Goal: Information Seeking & Learning: Learn about a topic

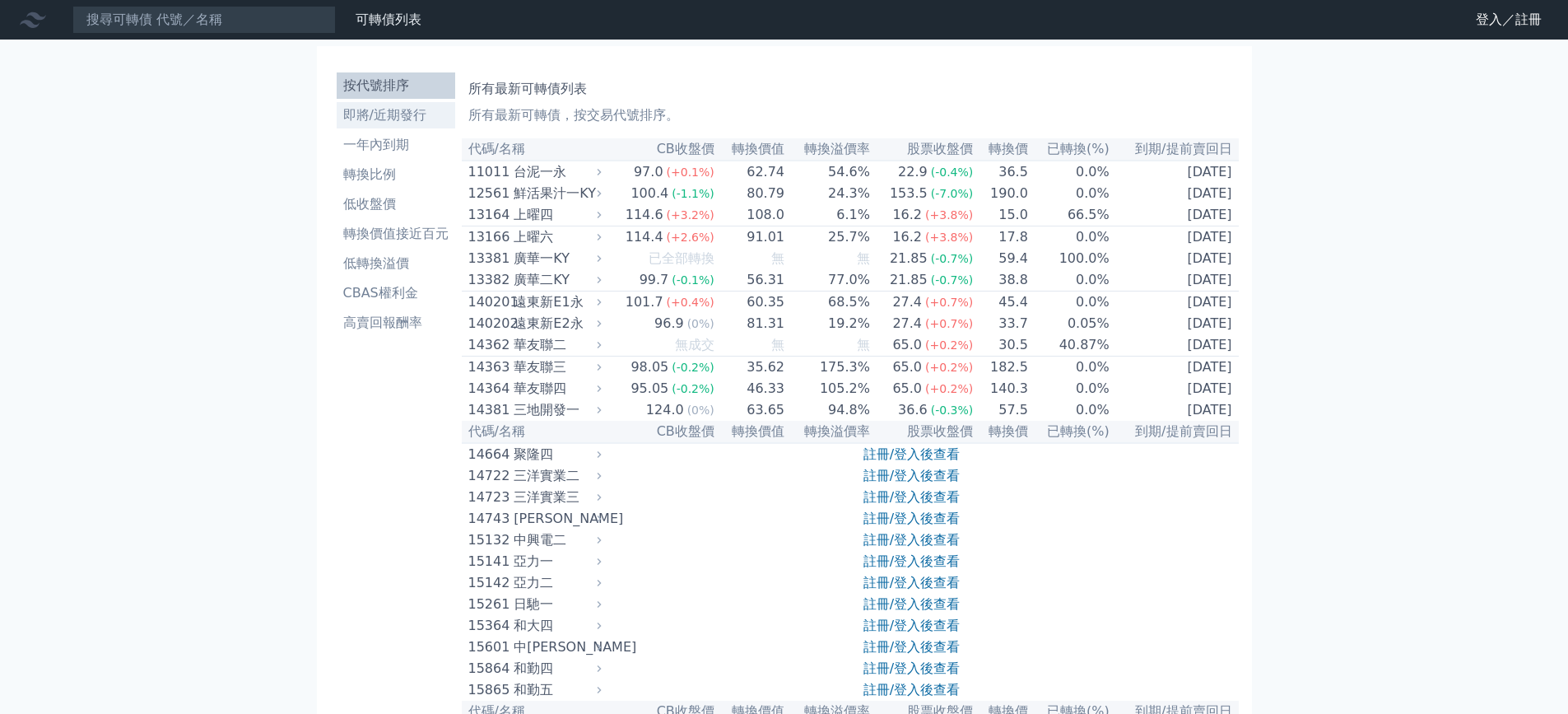
click at [369, 121] on li "即將/近期發行" at bounding box center [396, 115] width 119 height 19
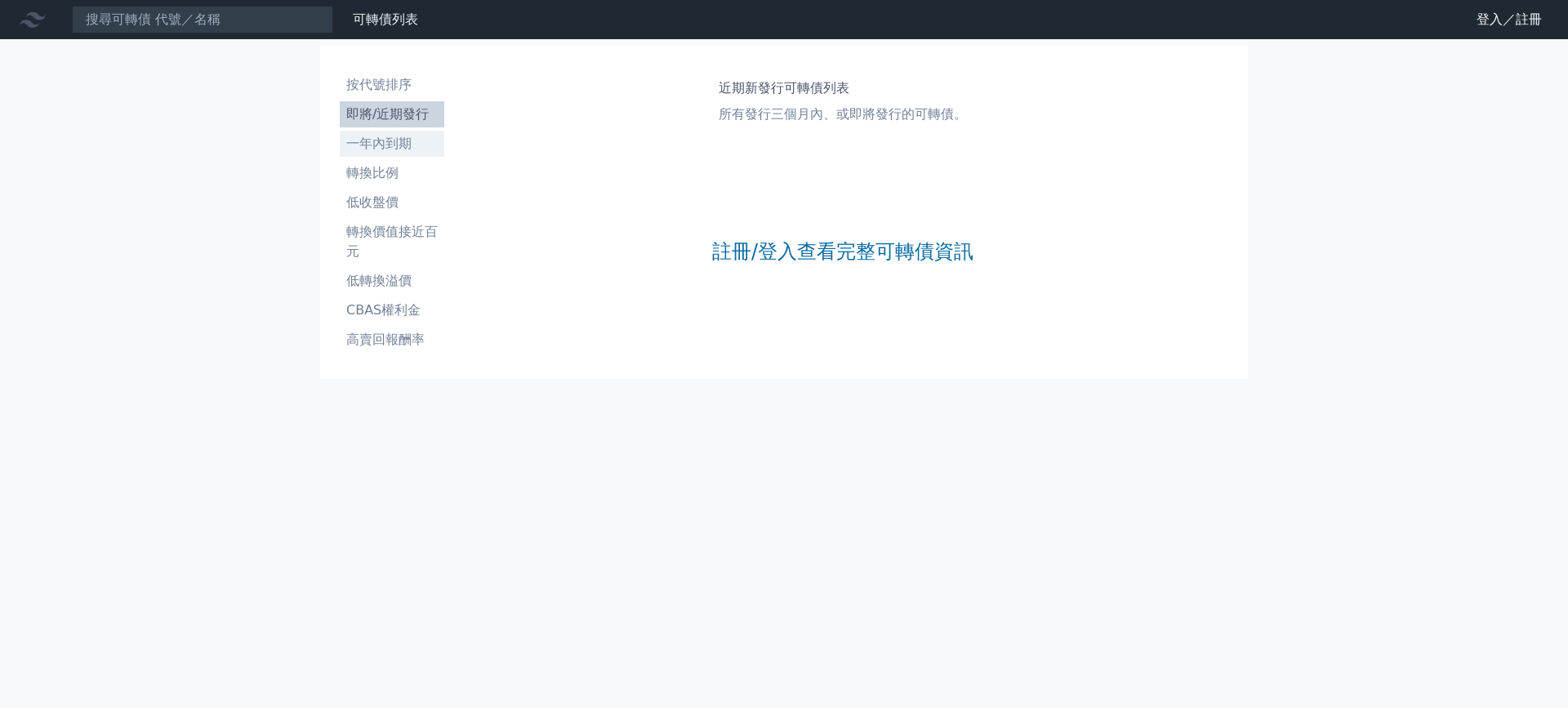
click at [381, 147] on li "一年內到期" at bounding box center [392, 143] width 105 height 19
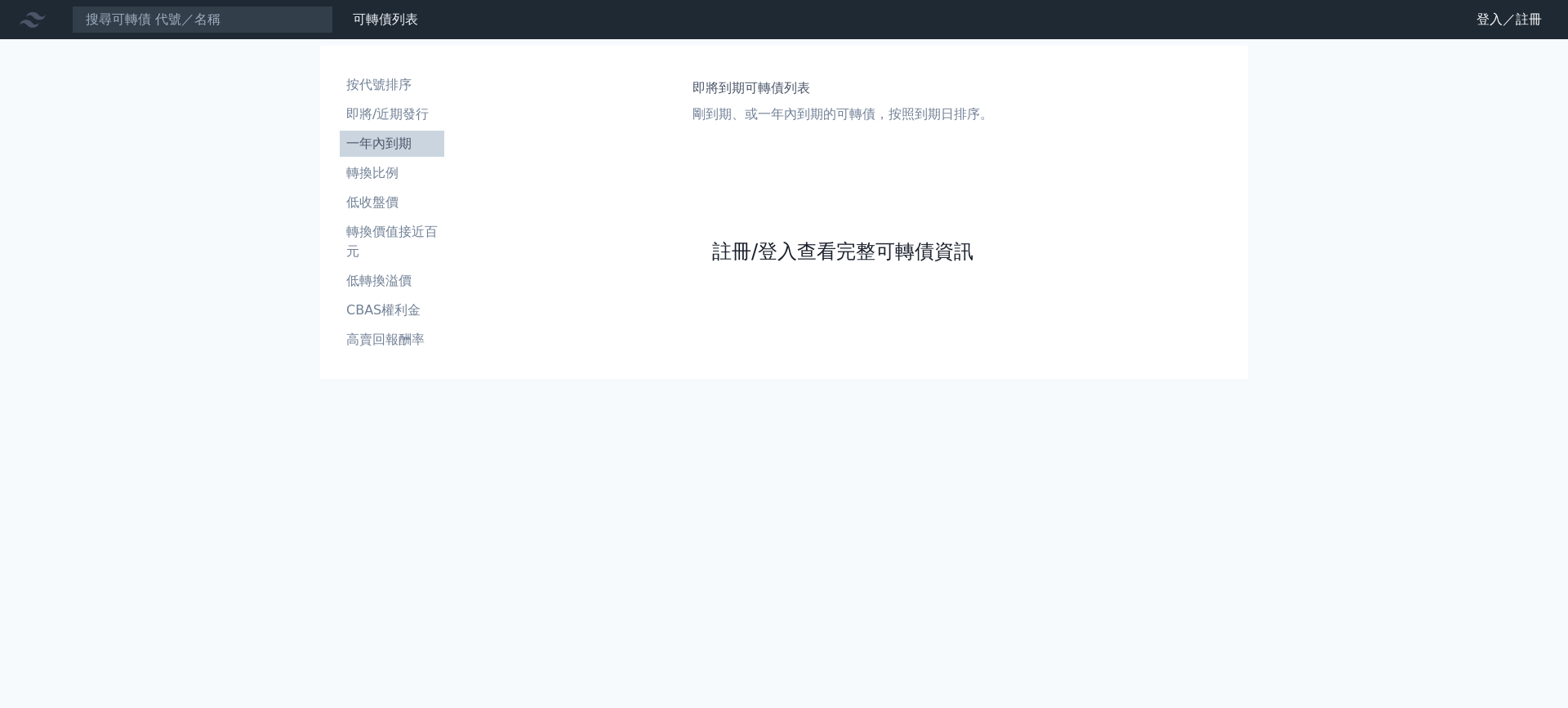
click at [778, 252] on link "註冊/登入查看完整可轉債資訊" at bounding box center [842, 251] width 261 height 26
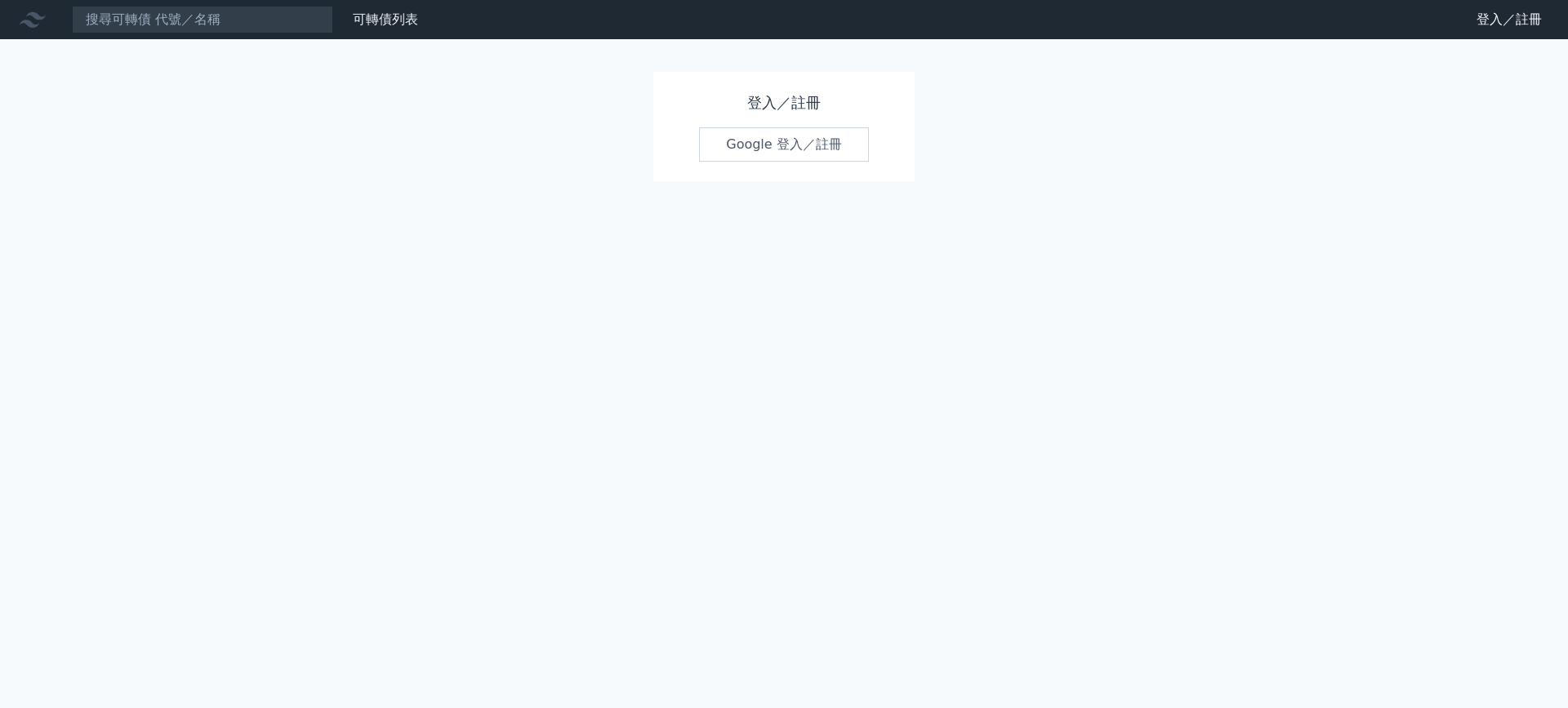
click at [778, 154] on link "Google 登入／註冊" at bounding box center [784, 145] width 170 height 35
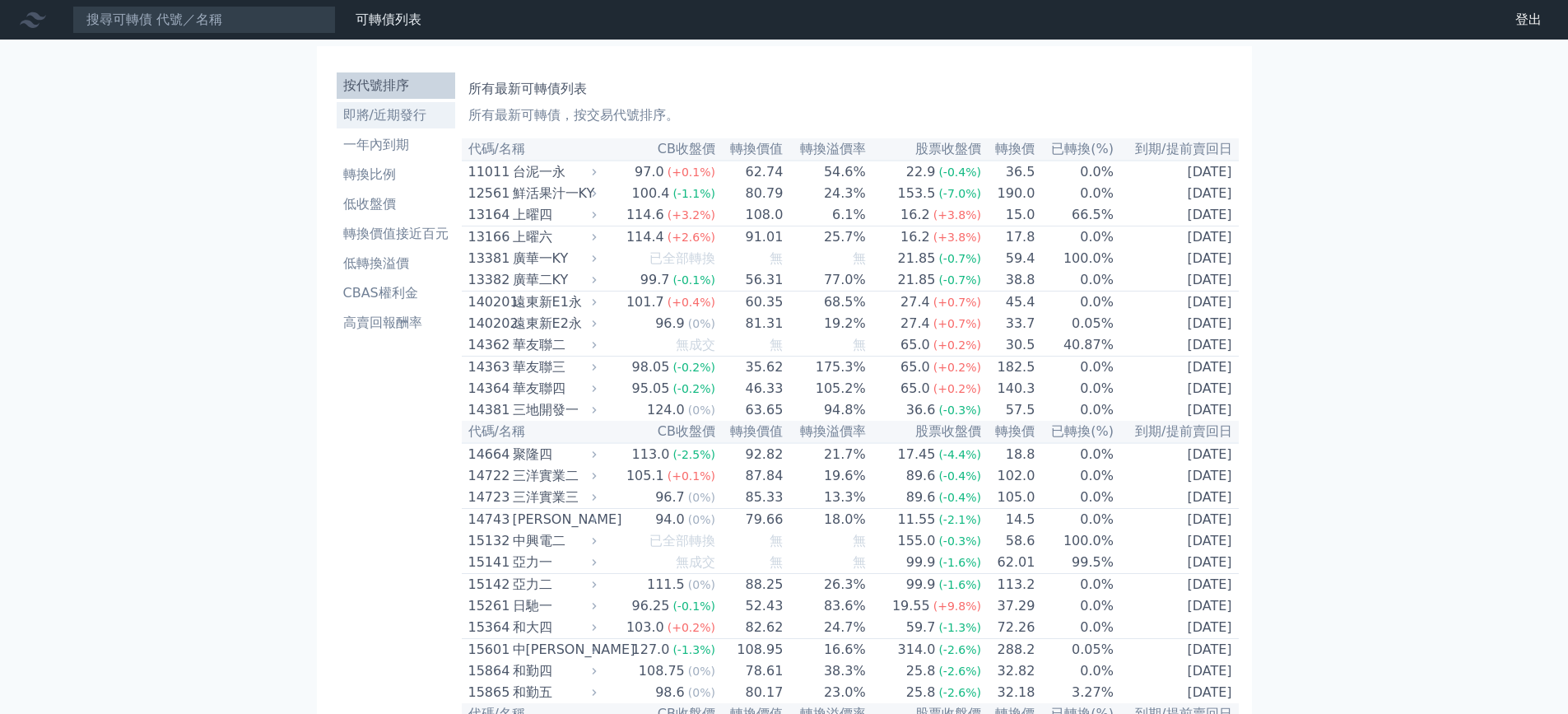
click at [378, 106] on li "即將/近期發行" at bounding box center [396, 115] width 119 height 19
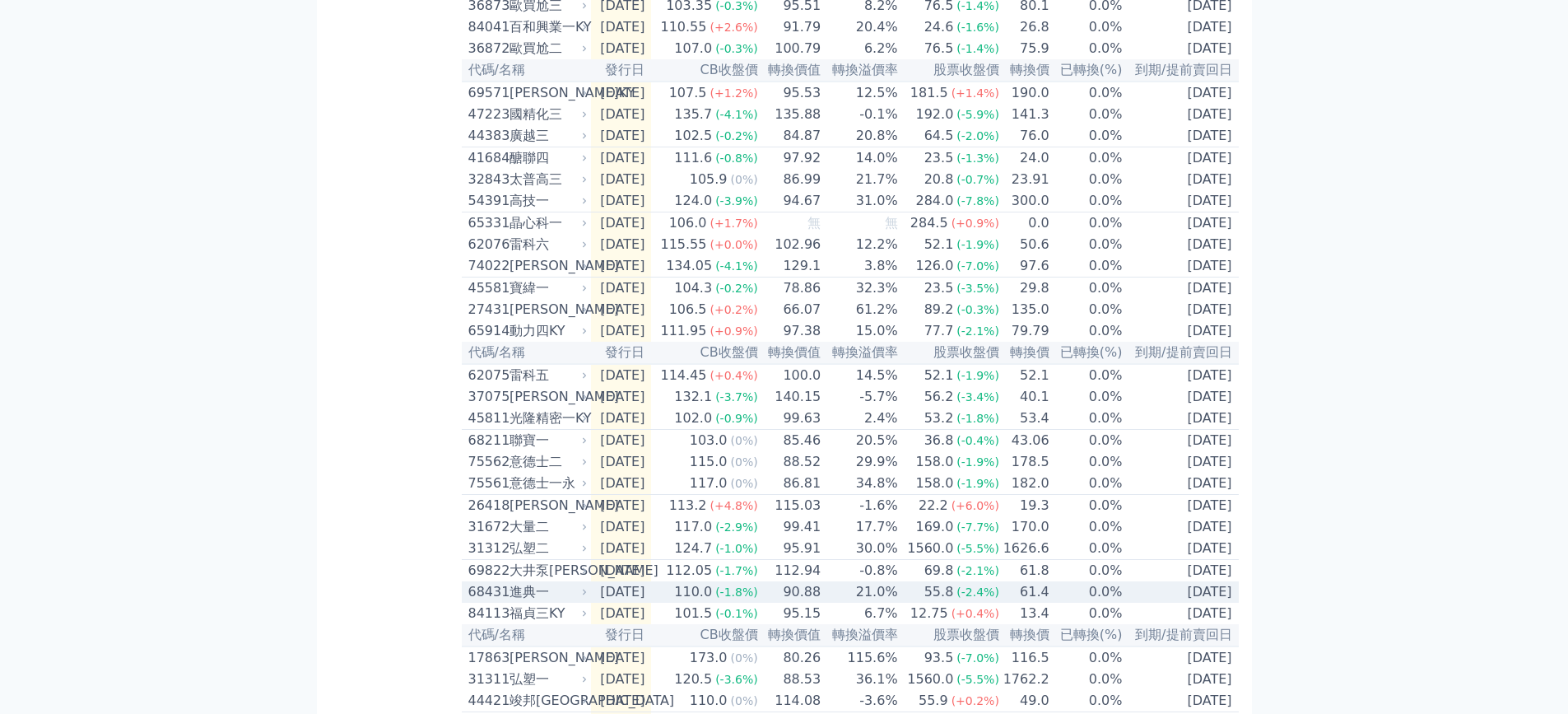
scroll to position [32, 0]
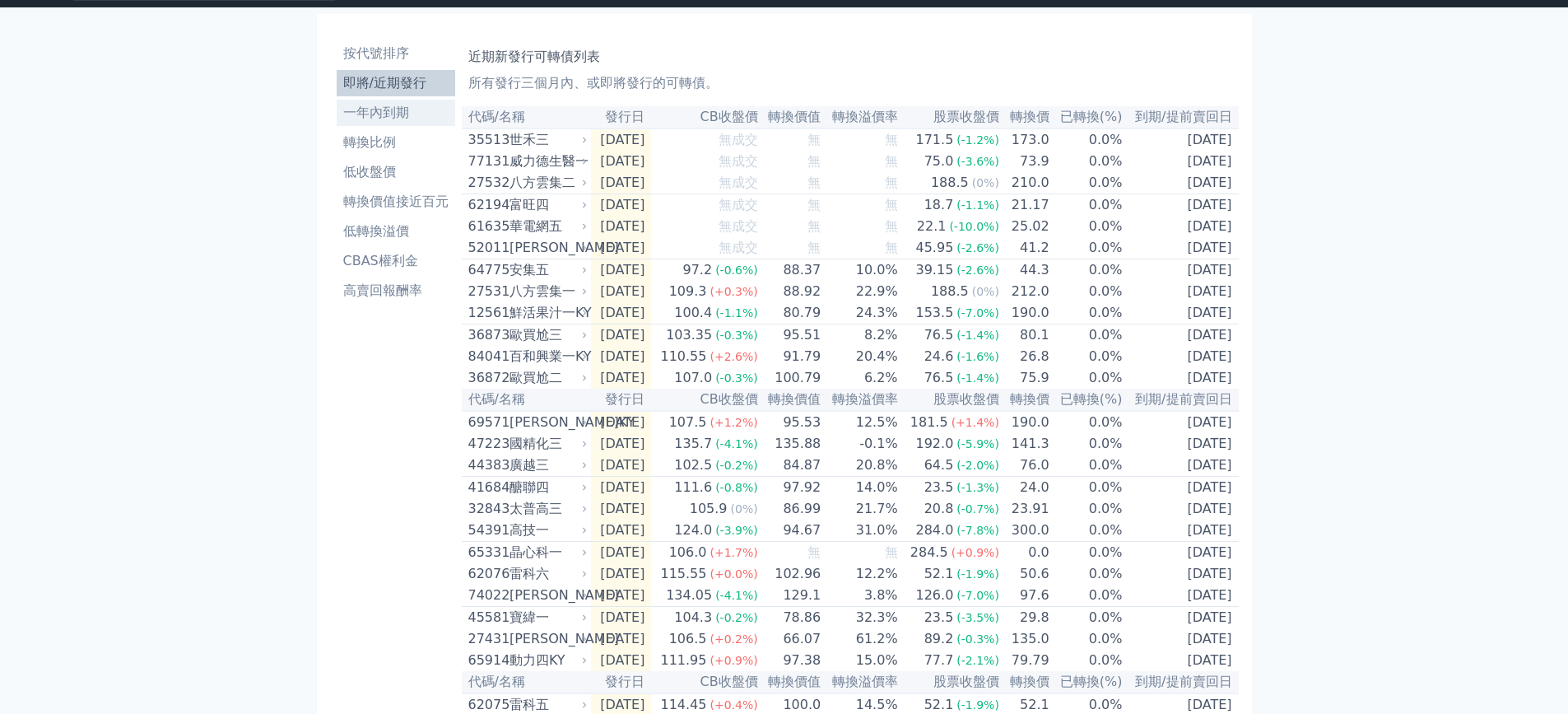
click at [394, 109] on li "一年內到期" at bounding box center [396, 112] width 119 height 19
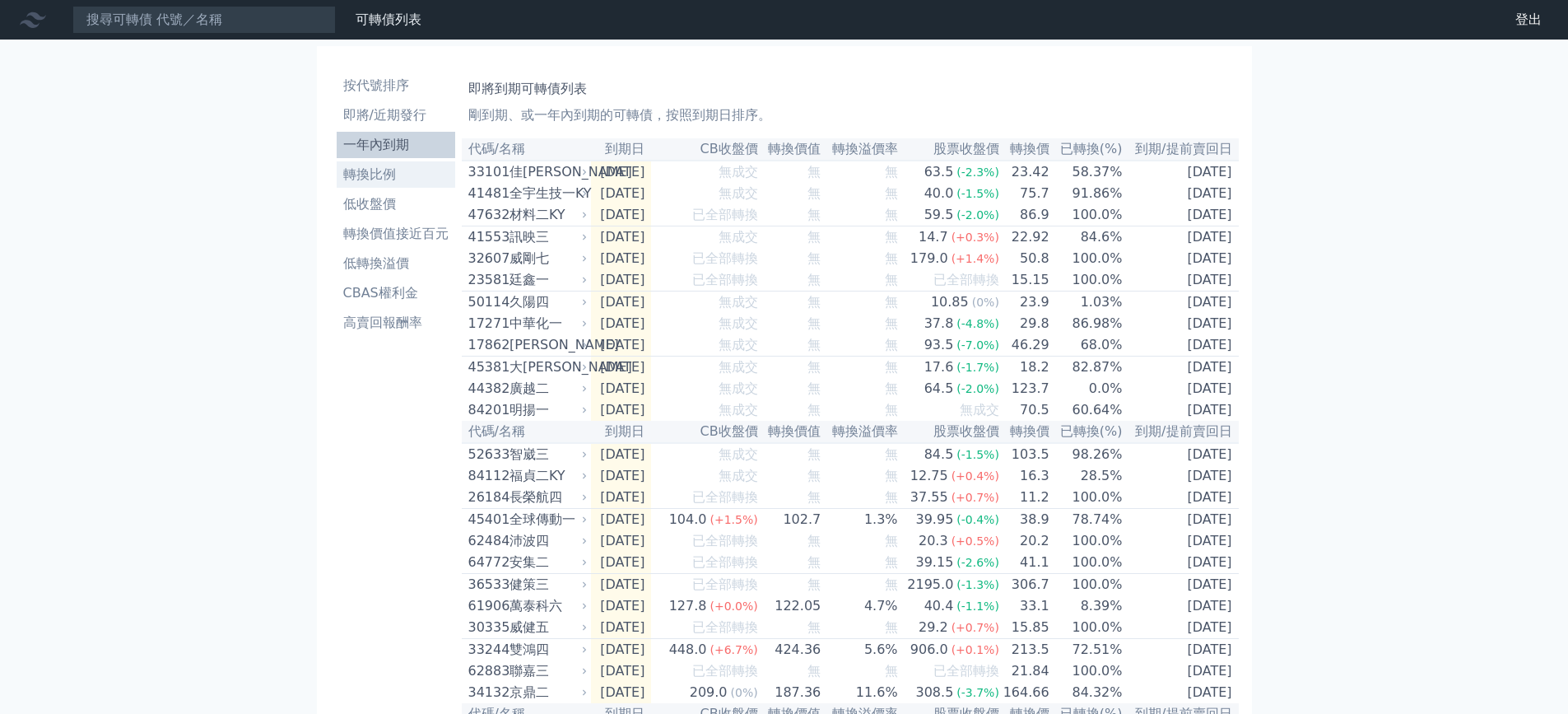
click at [429, 177] on li "轉換比例" at bounding box center [396, 174] width 119 height 19
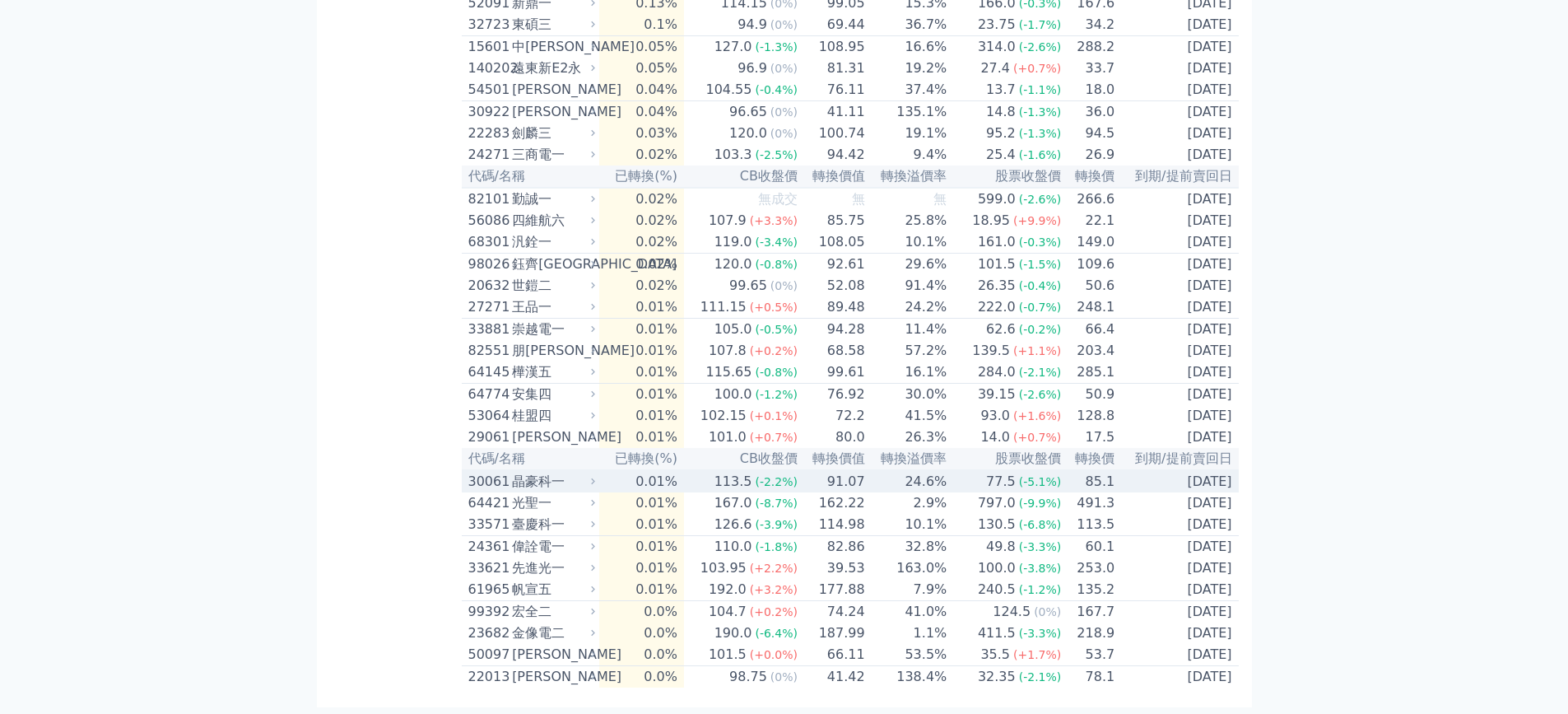
scroll to position [3961, 0]
